Goal: Understand process/instructions: Learn about a topic

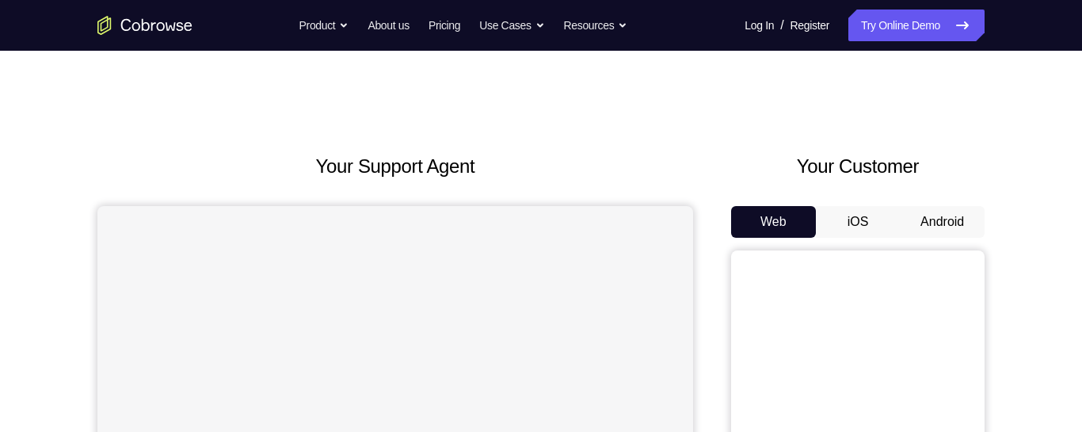
click at [910, 217] on button "Android" at bounding box center [942, 222] width 85 height 32
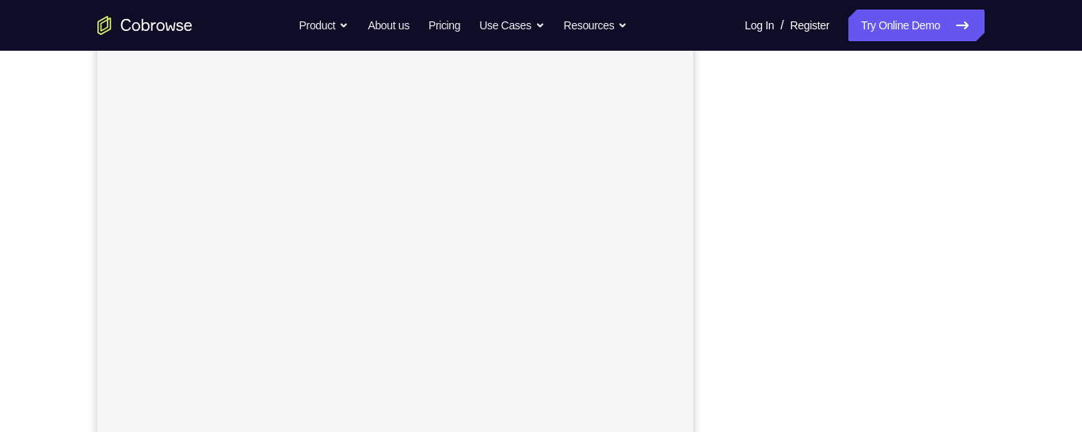
scroll to position [286, 0]
click at [995, 264] on div "Your Support Agent Your Customer Web iOS Android Next Steps We’d be happy to gi…" at bounding box center [541, 287] width 1014 height 1045
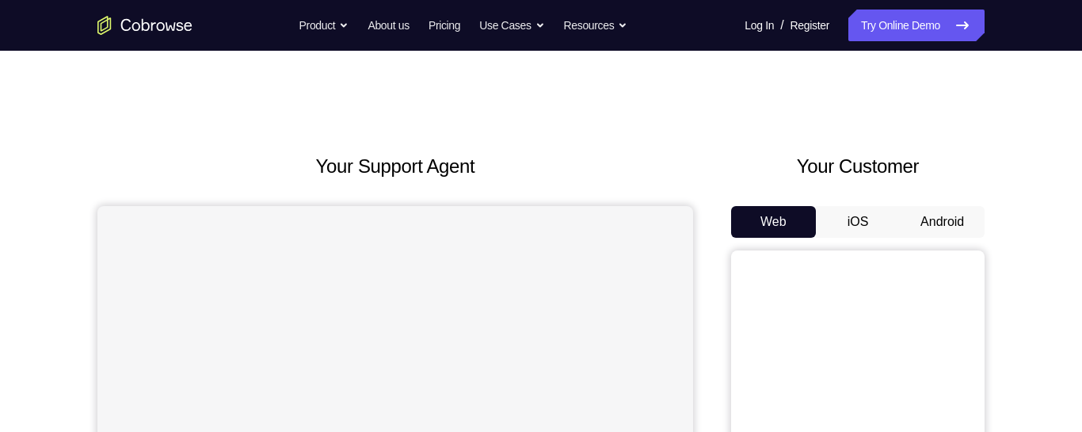
scroll to position [112, 0]
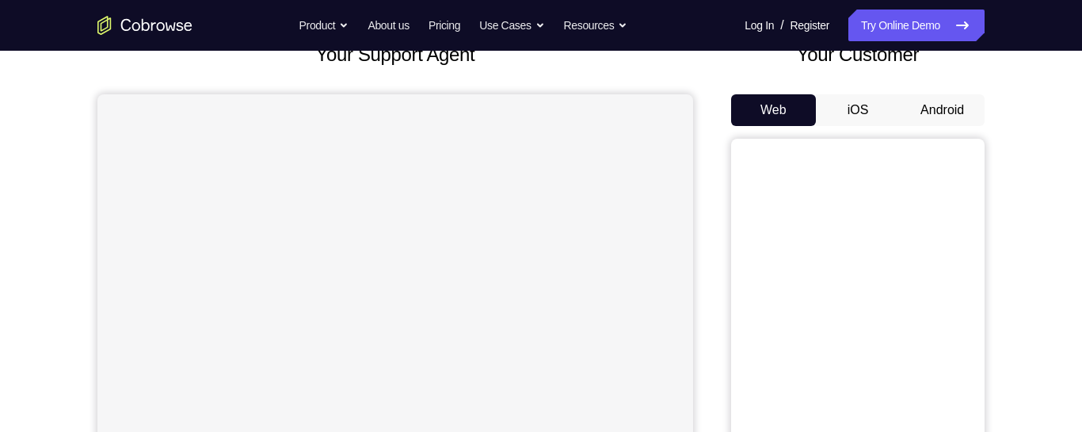
click at [910, 110] on button "Android" at bounding box center [942, 110] width 85 height 32
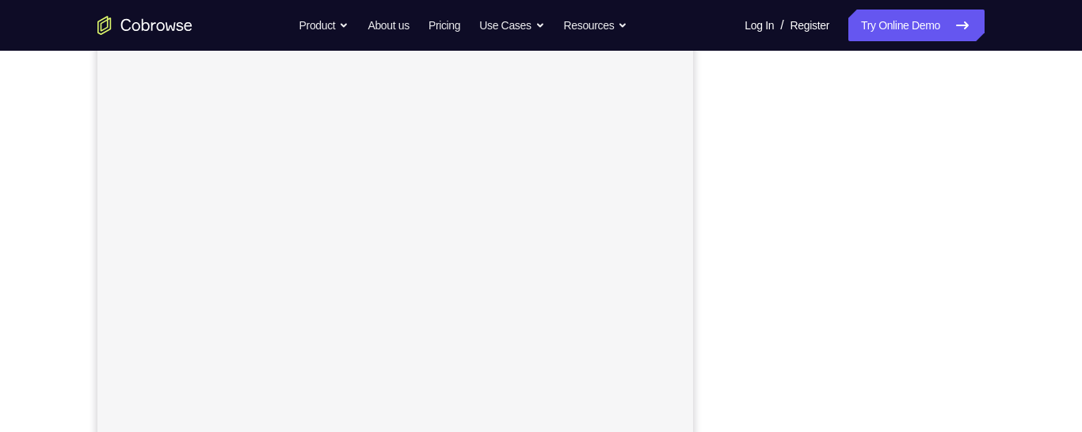
scroll to position [250, 0]
